Goal: Information Seeking & Learning: Learn about a topic

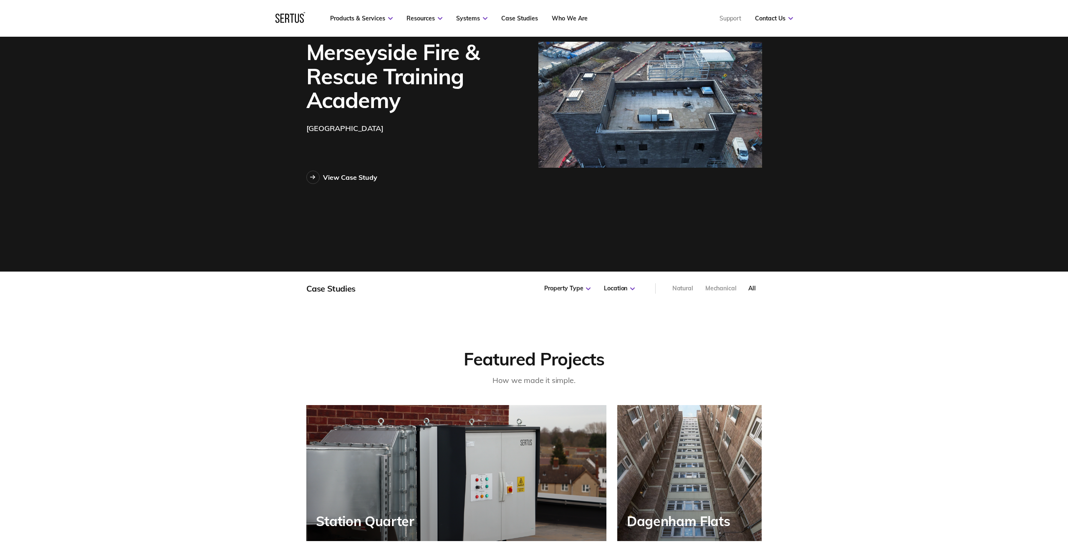
scroll to position [116, 0]
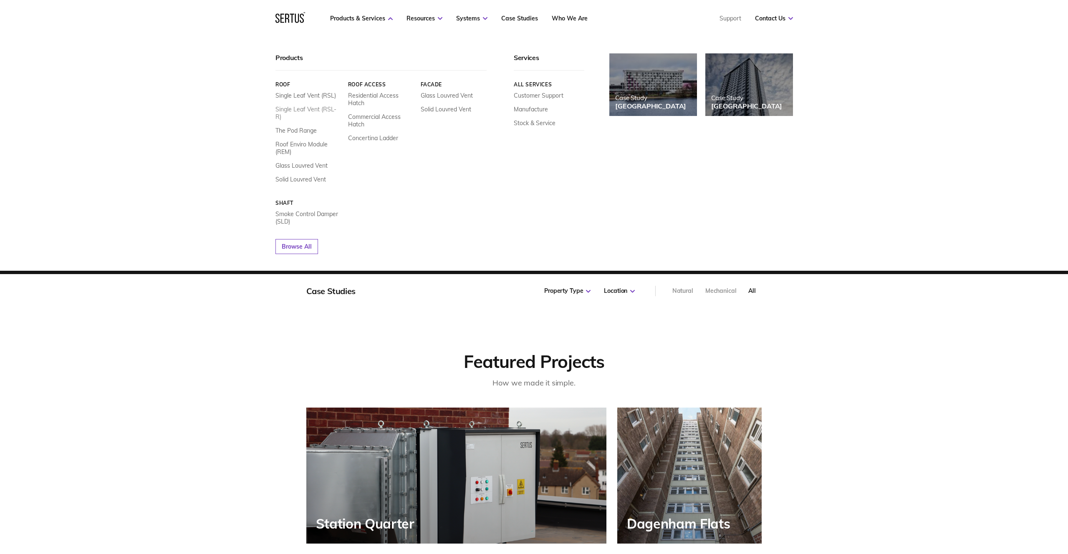
click at [311, 110] on link "Single Leaf Vent (RSL-R)" at bounding box center [308, 113] width 66 height 15
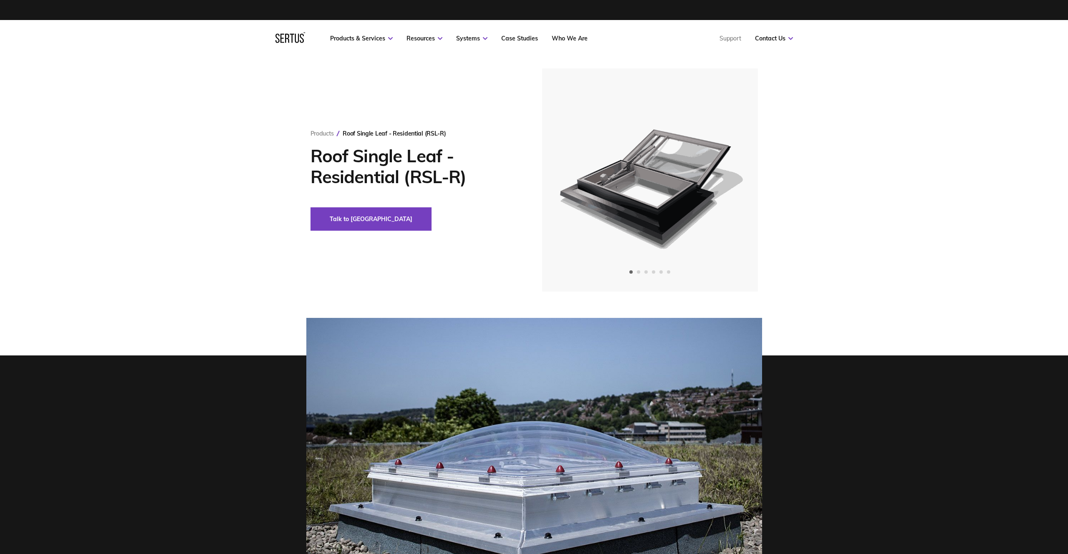
click at [508, 369] on img at bounding box center [534, 460] width 456 height 285
click at [623, 230] on img at bounding box center [649, 179] width 205 height 223
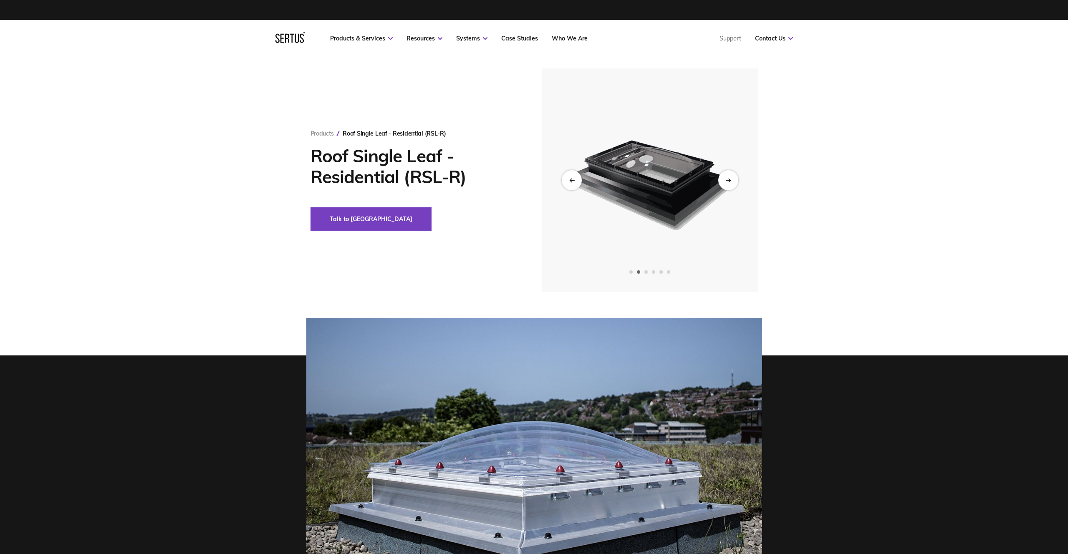
click at [630, 214] on img at bounding box center [649, 179] width 205 height 223
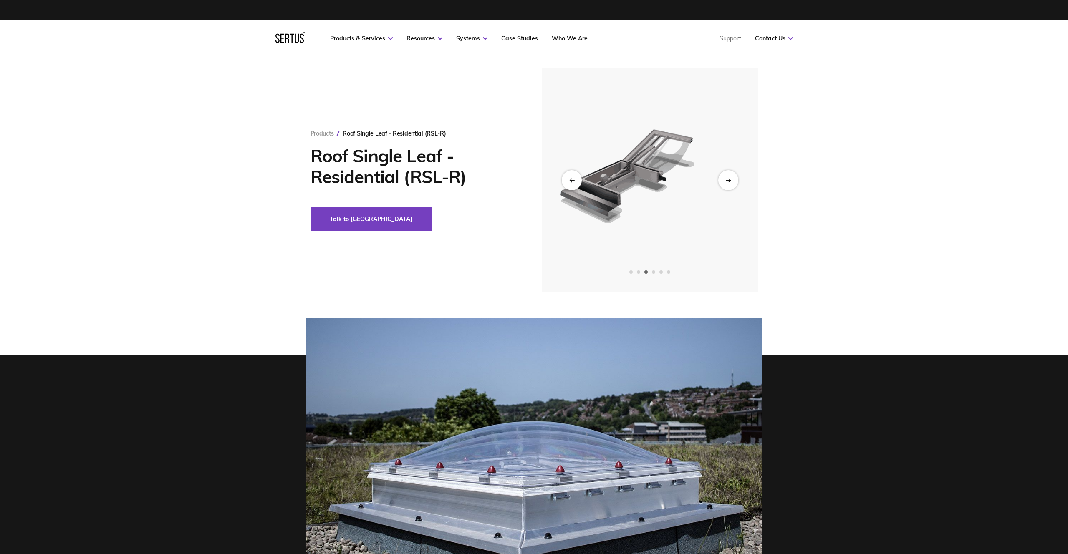
click at [536, 214] on img at bounding box center [433, 179] width 205 height 223
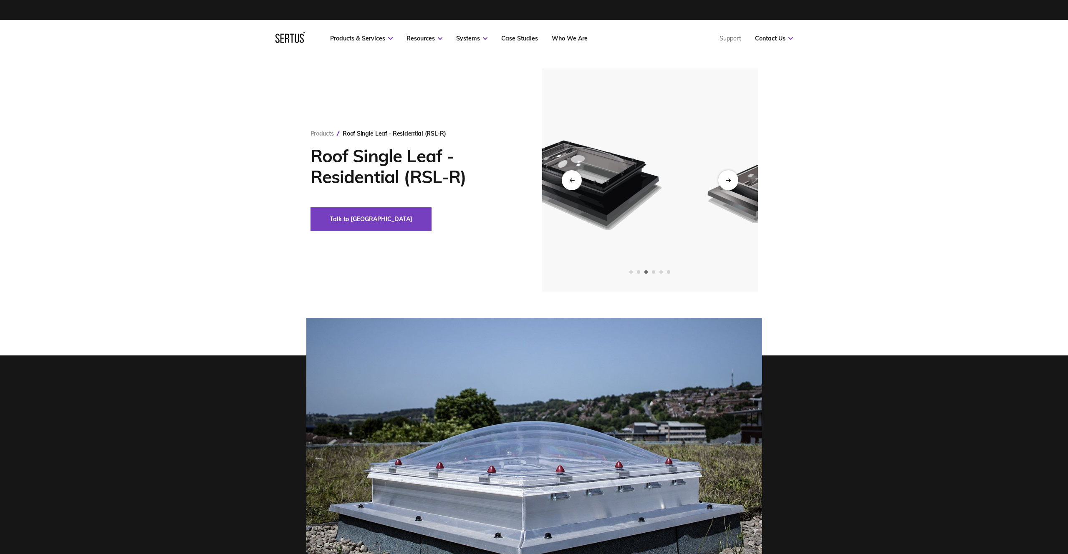
click at [630, 214] on img at bounding box center [581, 179] width 205 height 223
